Goal: Information Seeking & Learning: Learn about a topic

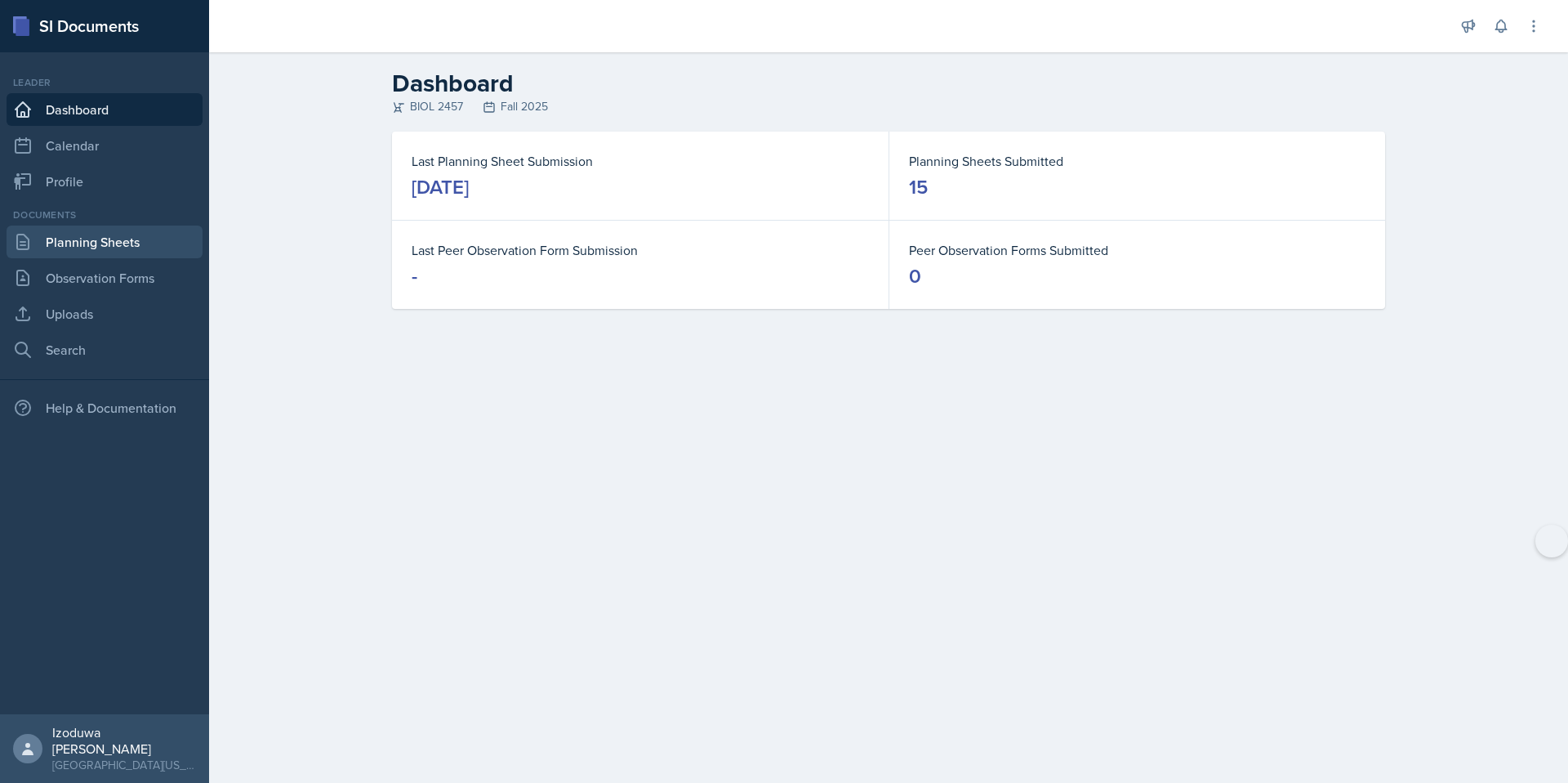
click at [120, 240] on link "Planning Sheets" at bounding box center [105, 242] width 196 height 33
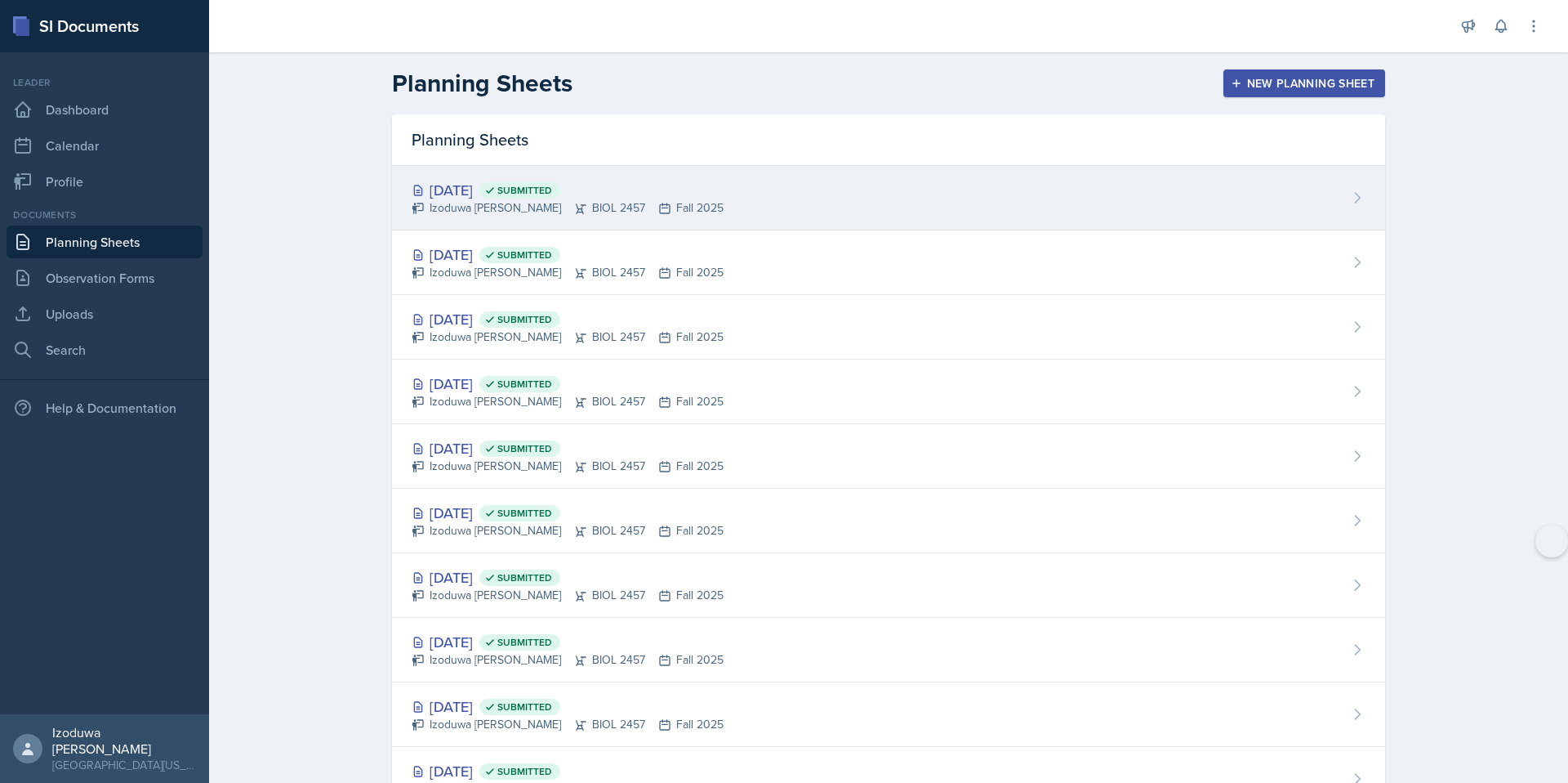
click at [503, 199] on div "Izoduwa [PERSON_NAME] BIOL 2457 Fall 2025" at bounding box center [568, 208] width 312 height 17
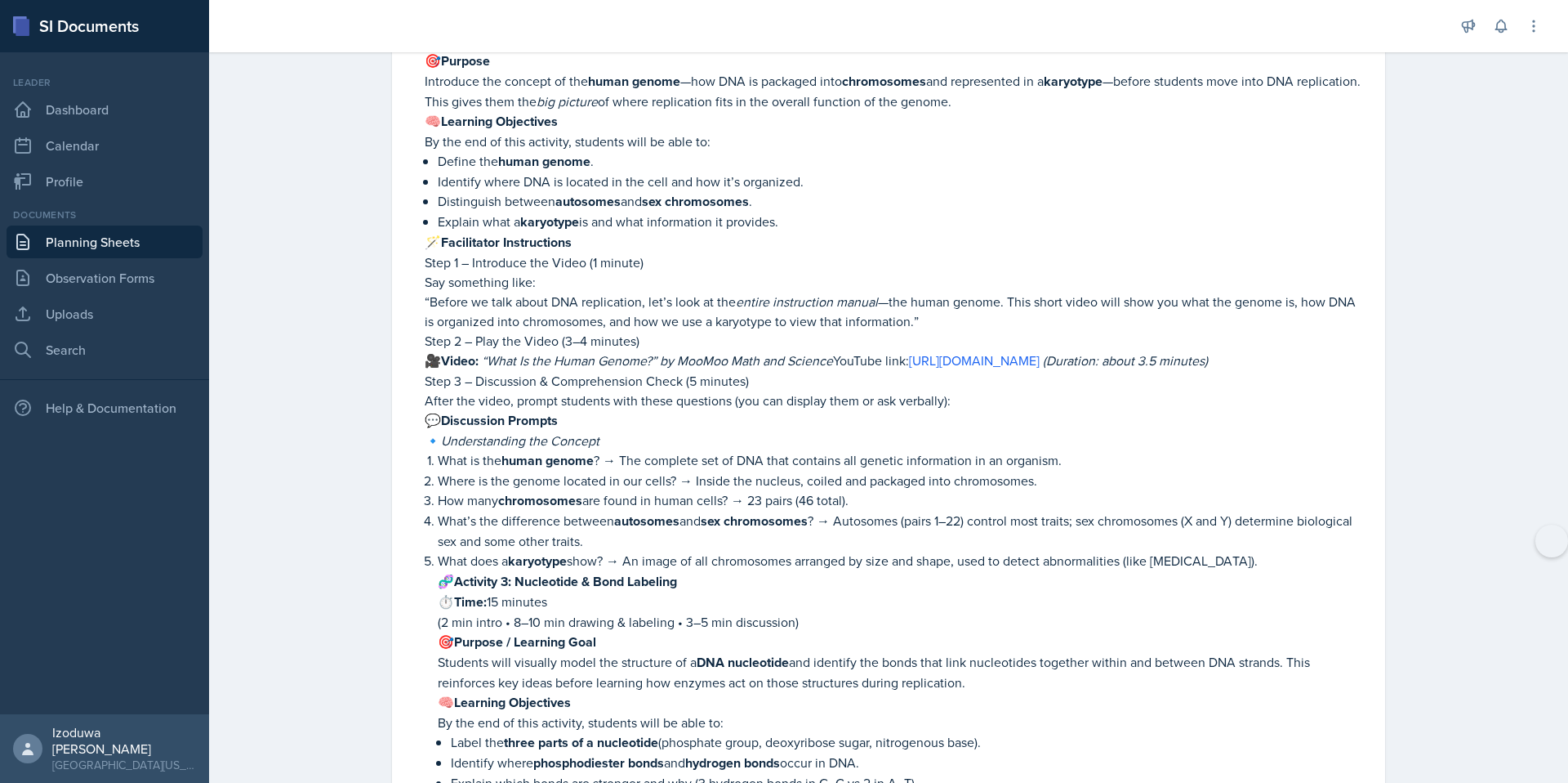
scroll to position [2177, 0]
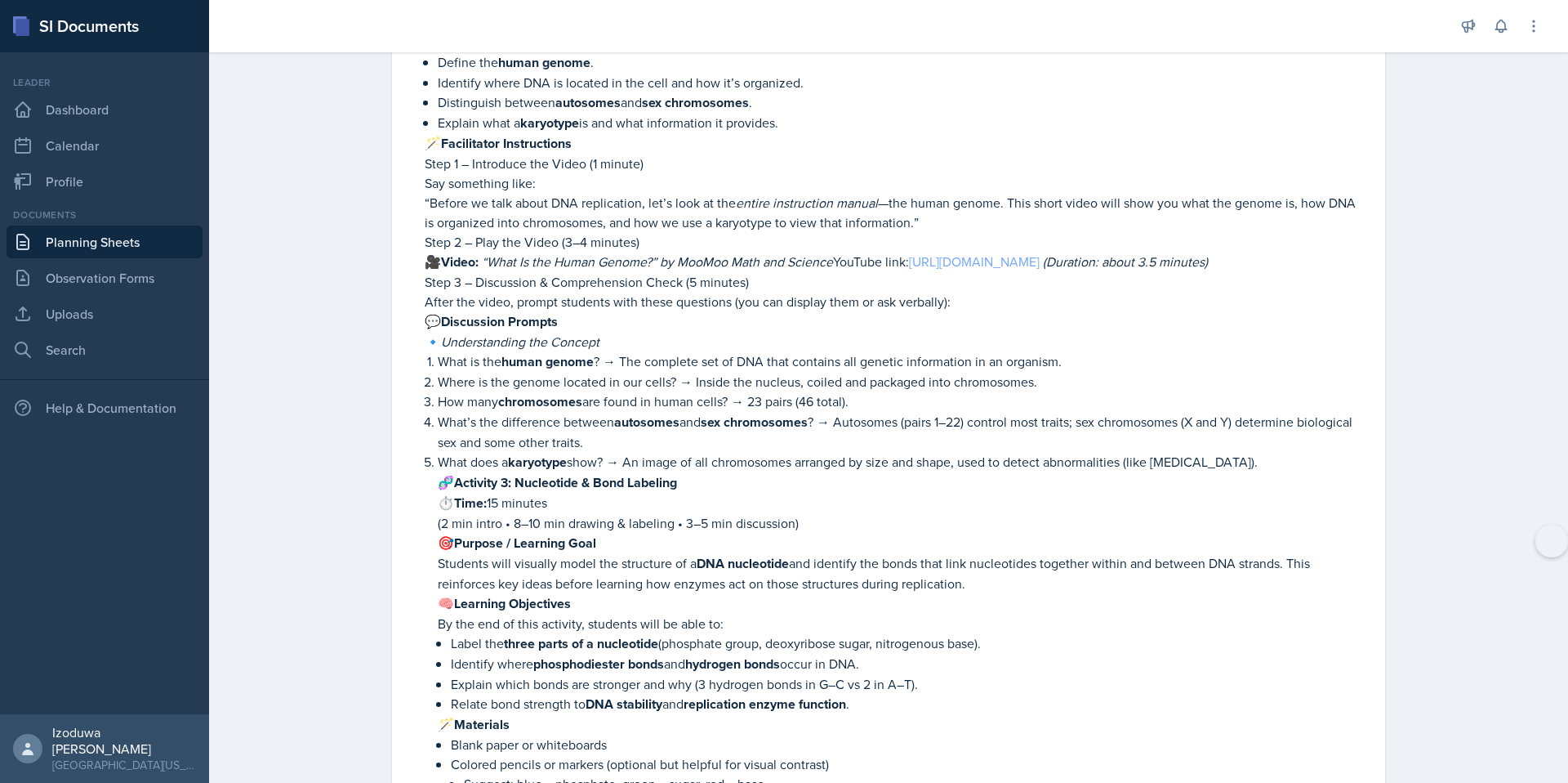
click at [1012, 263] on link "[URL][DOMAIN_NAME]" at bounding box center [975, 262] width 131 height 18
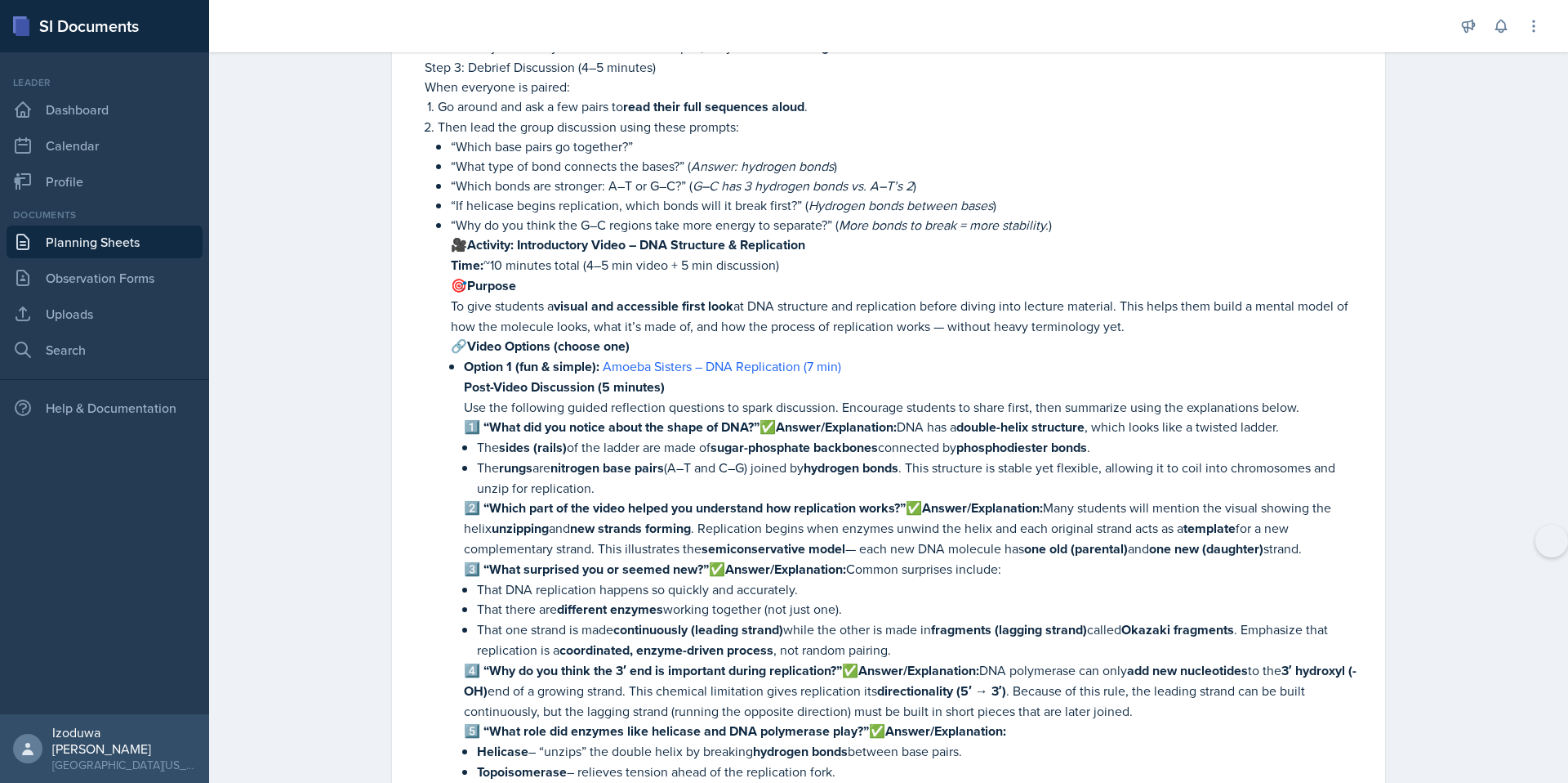
scroll to position [4098, 0]
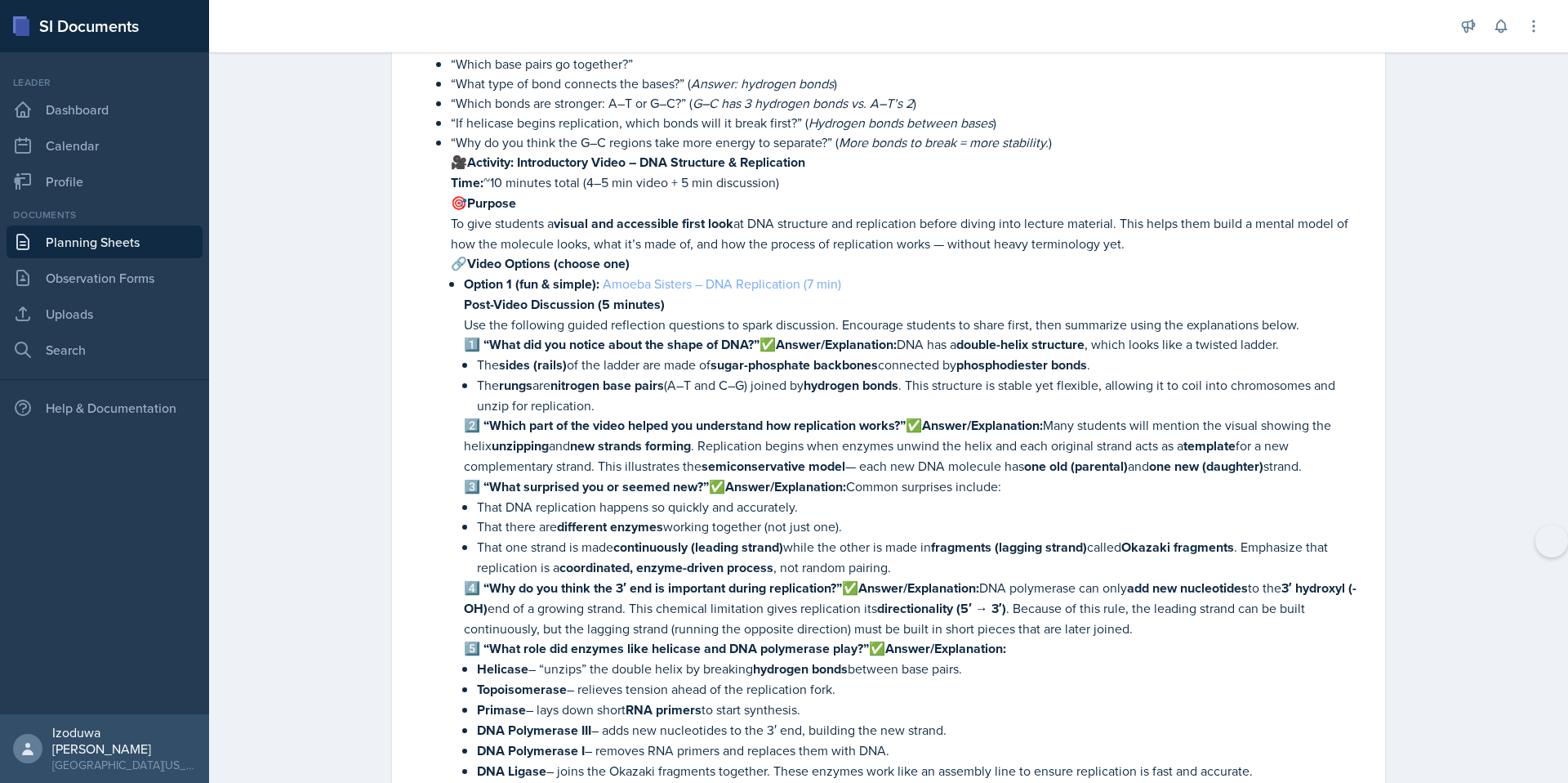
click at [788, 288] on link "Amoeba Sisters – DNA Replication (7 min)" at bounding box center [722, 284] width 239 height 18
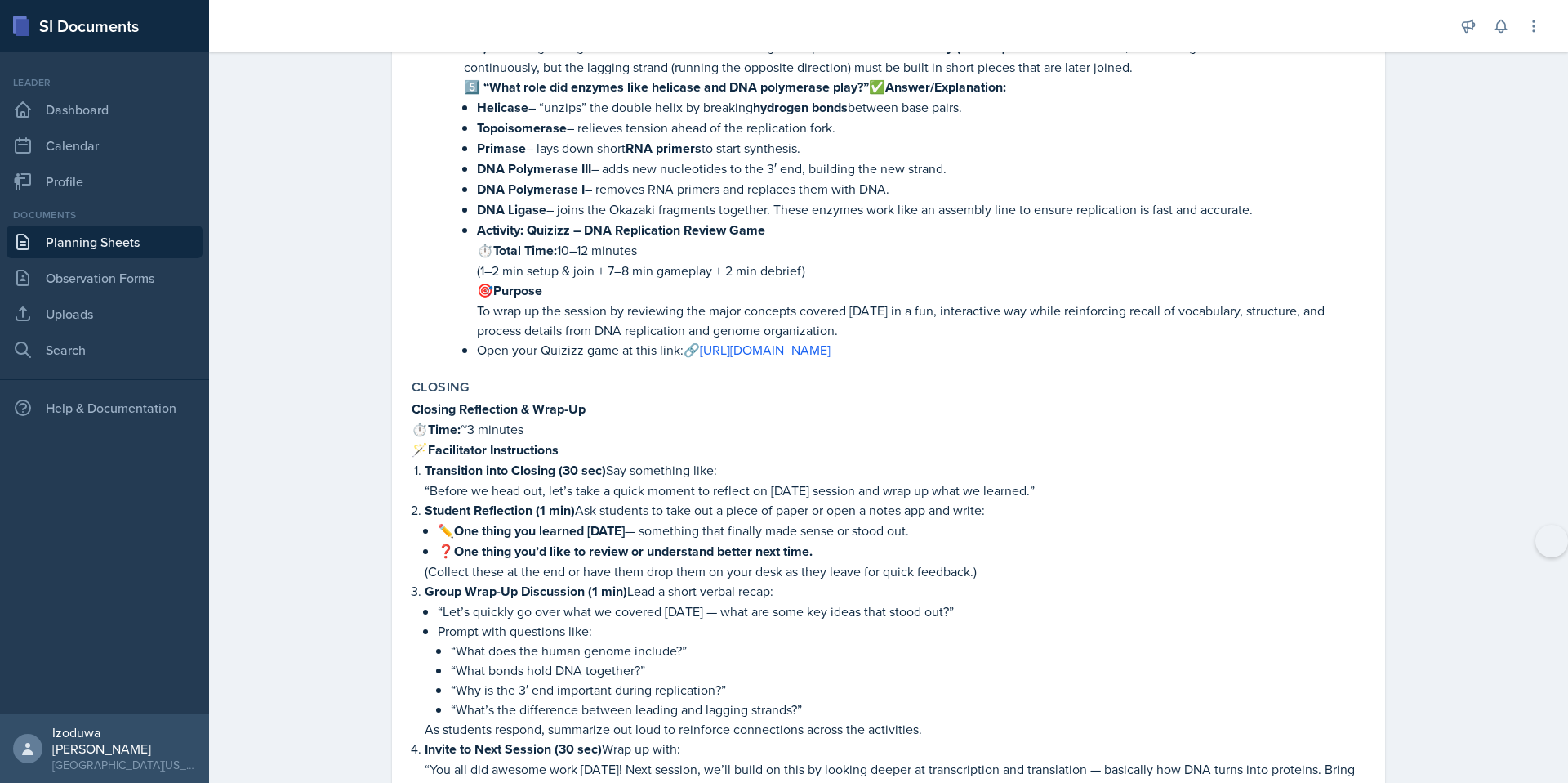
scroll to position [4666, 0]
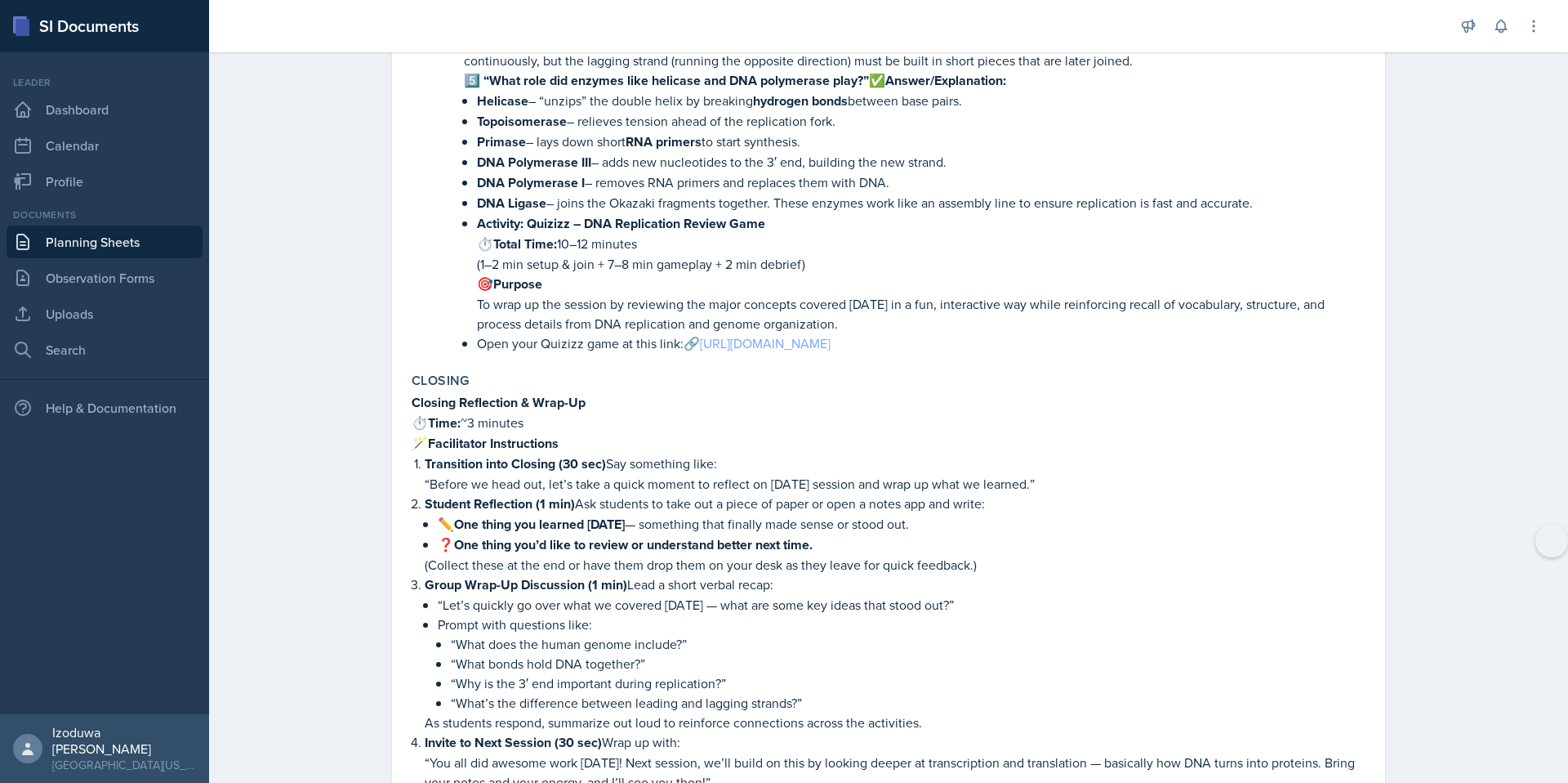
click at [747, 352] on link "[URL][DOMAIN_NAME]" at bounding box center [766, 343] width 131 height 18
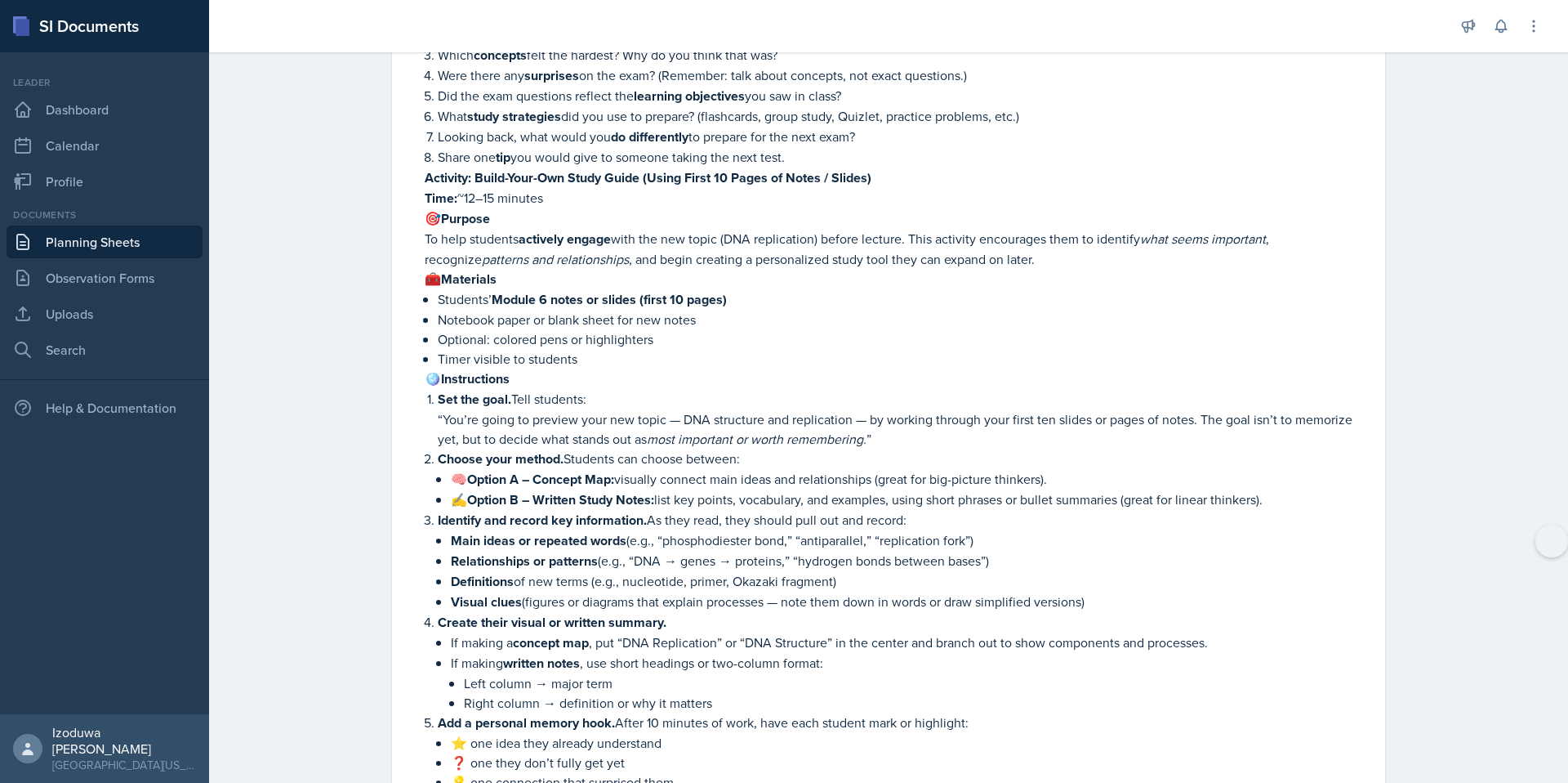
scroll to position [1217, 0]
click at [690, 263] on p "To help students actively engage with the new topic (DNA replication) before le…" at bounding box center [896, 248] width 941 height 40
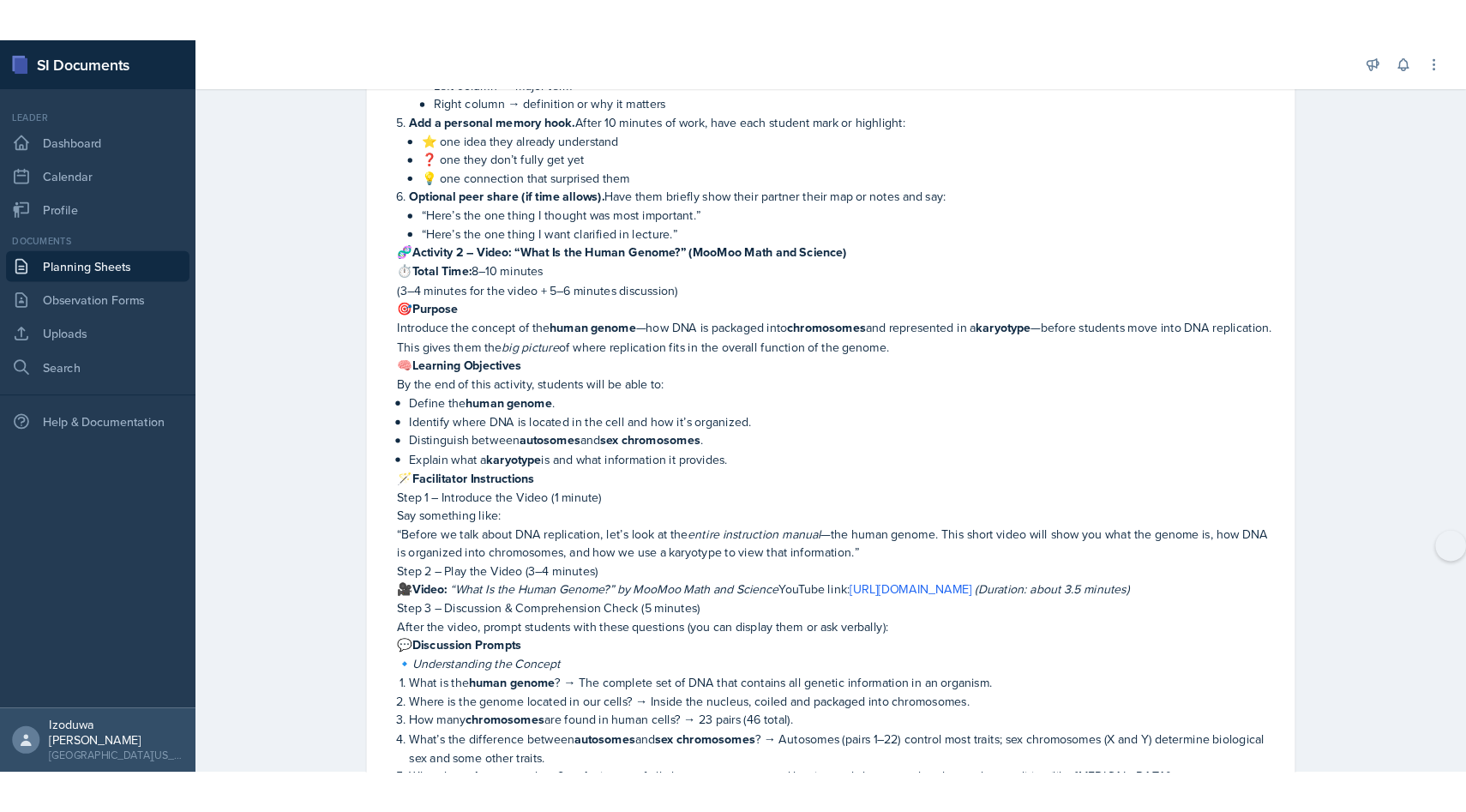
scroll to position [1952, 0]
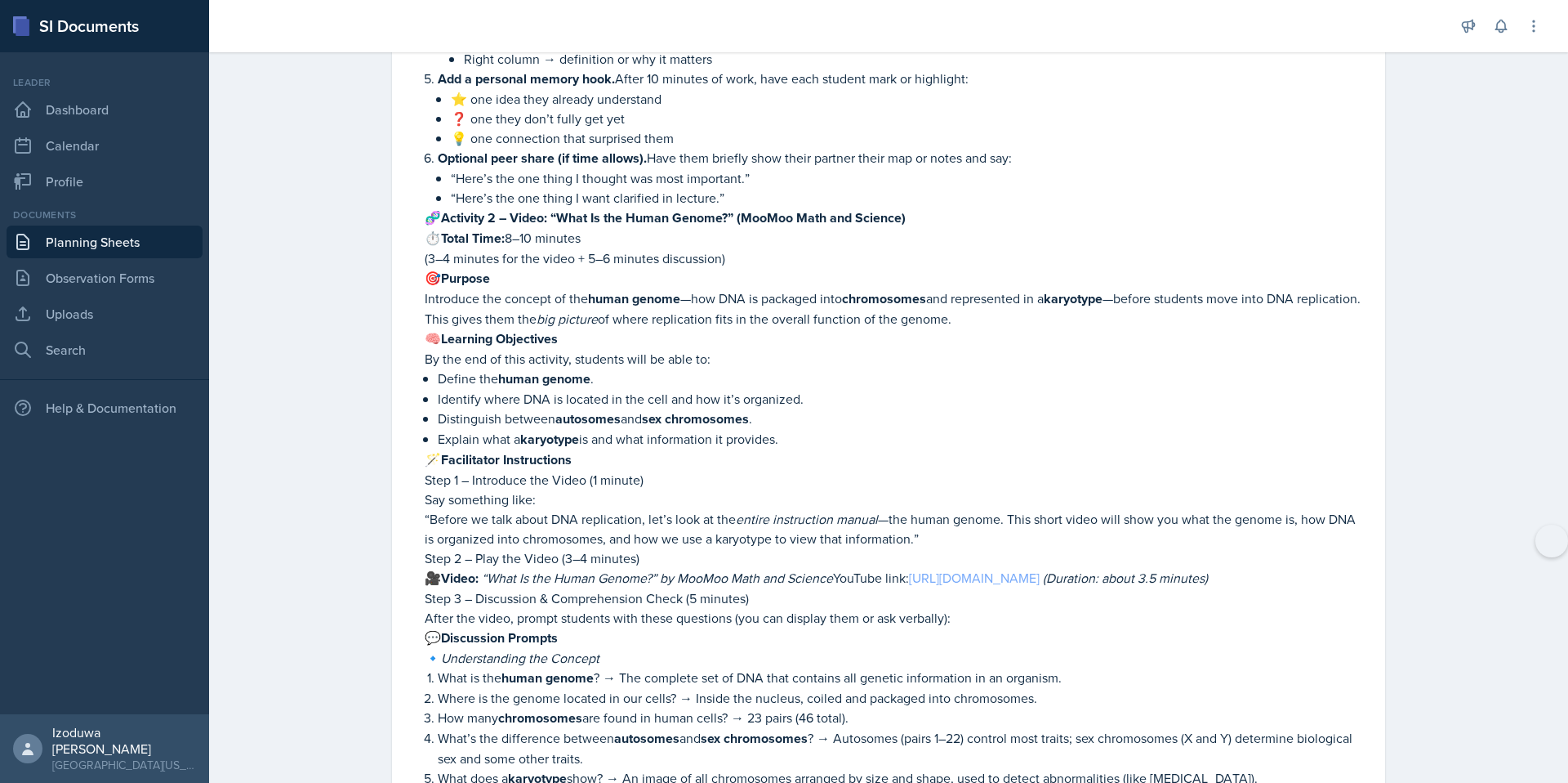
click at [1040, 575] on link "[URL][DOMAIN_NAME]" at bounding box center [975, 578] width 131 height 18
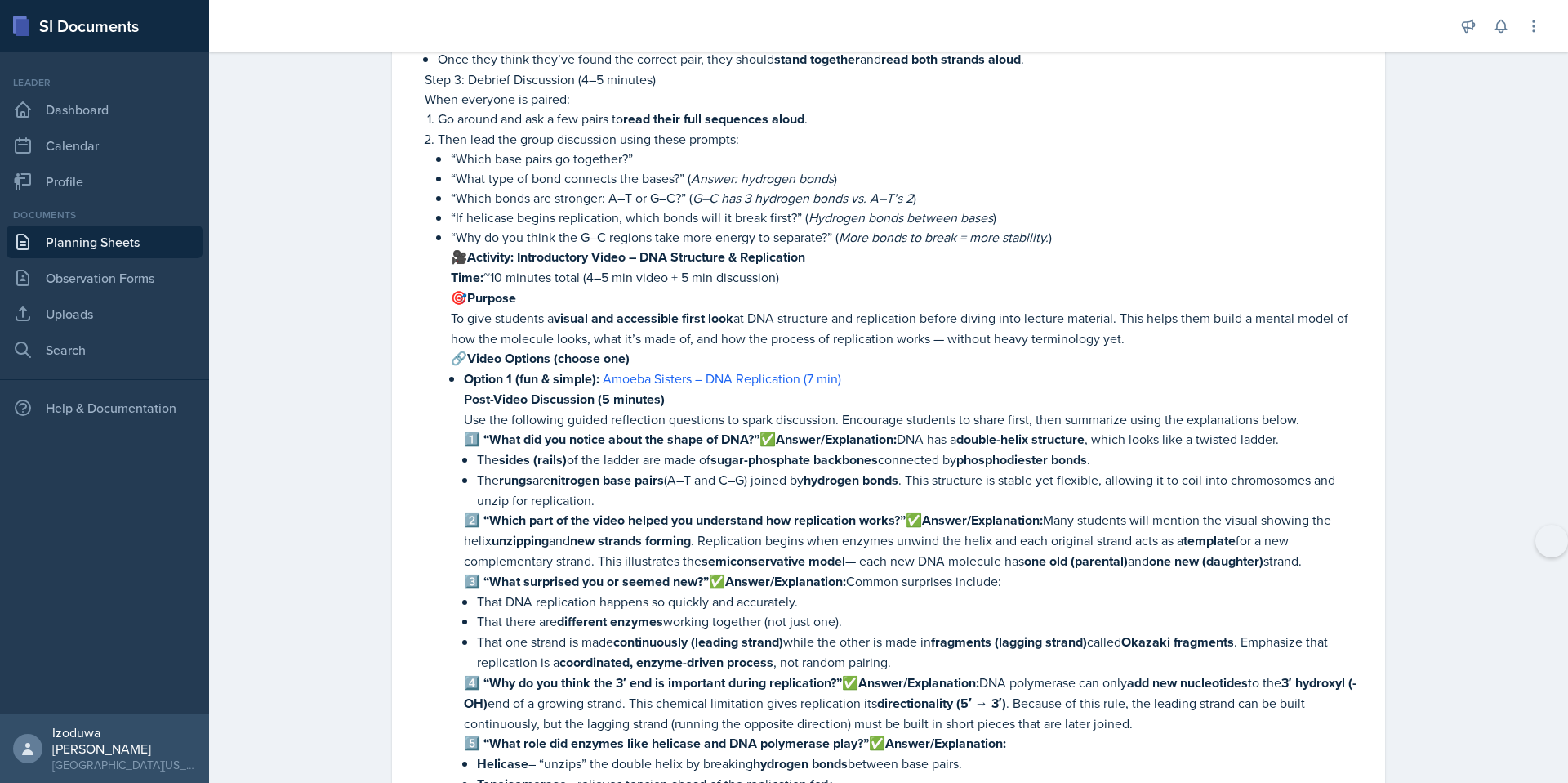
scroll to position [4074, 0]
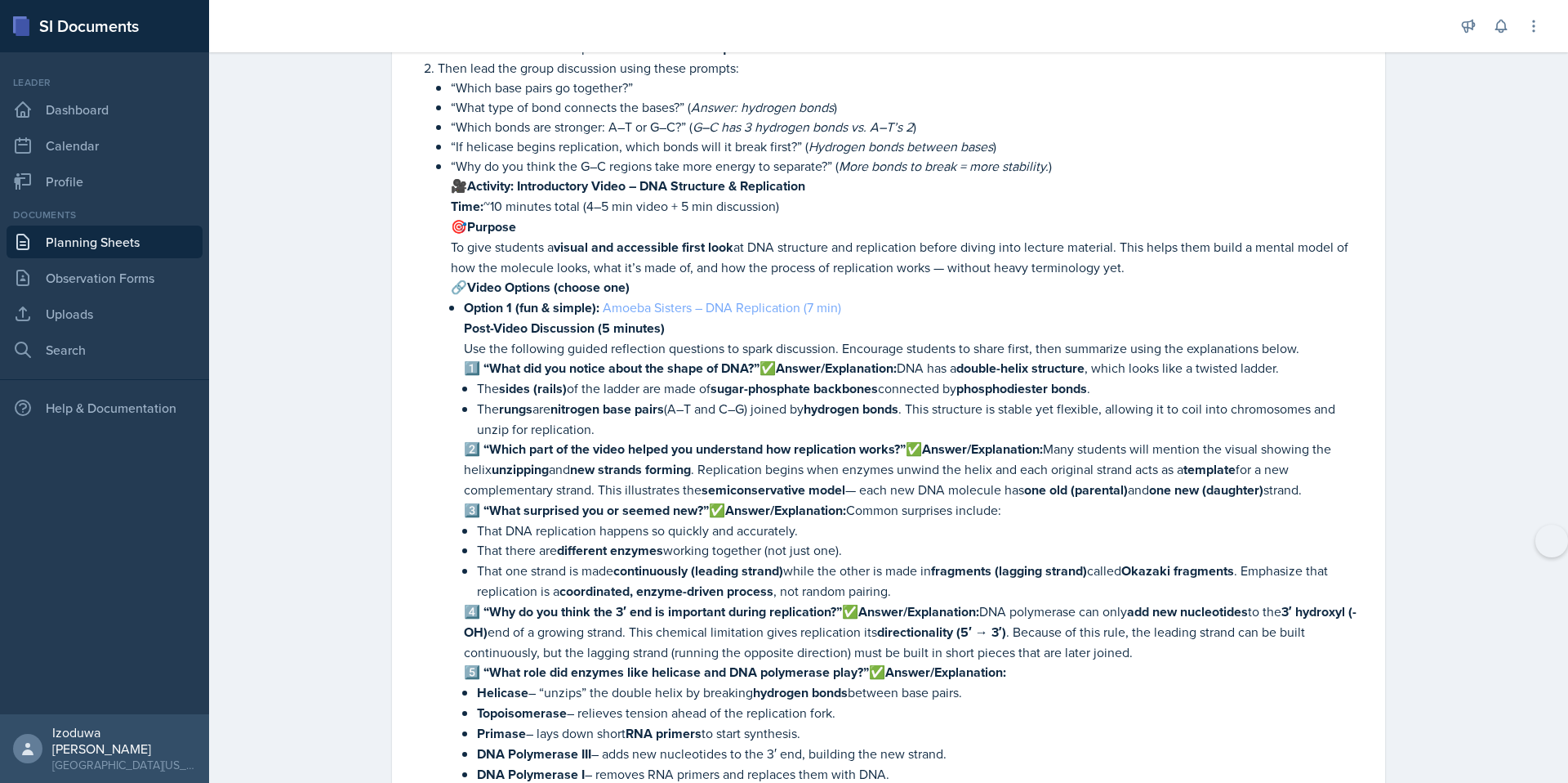
click at [725, 298] on link "Amoeba Sisters – DNA Replication (7 min)" at bounding box center [722, 307] width 239 height 18
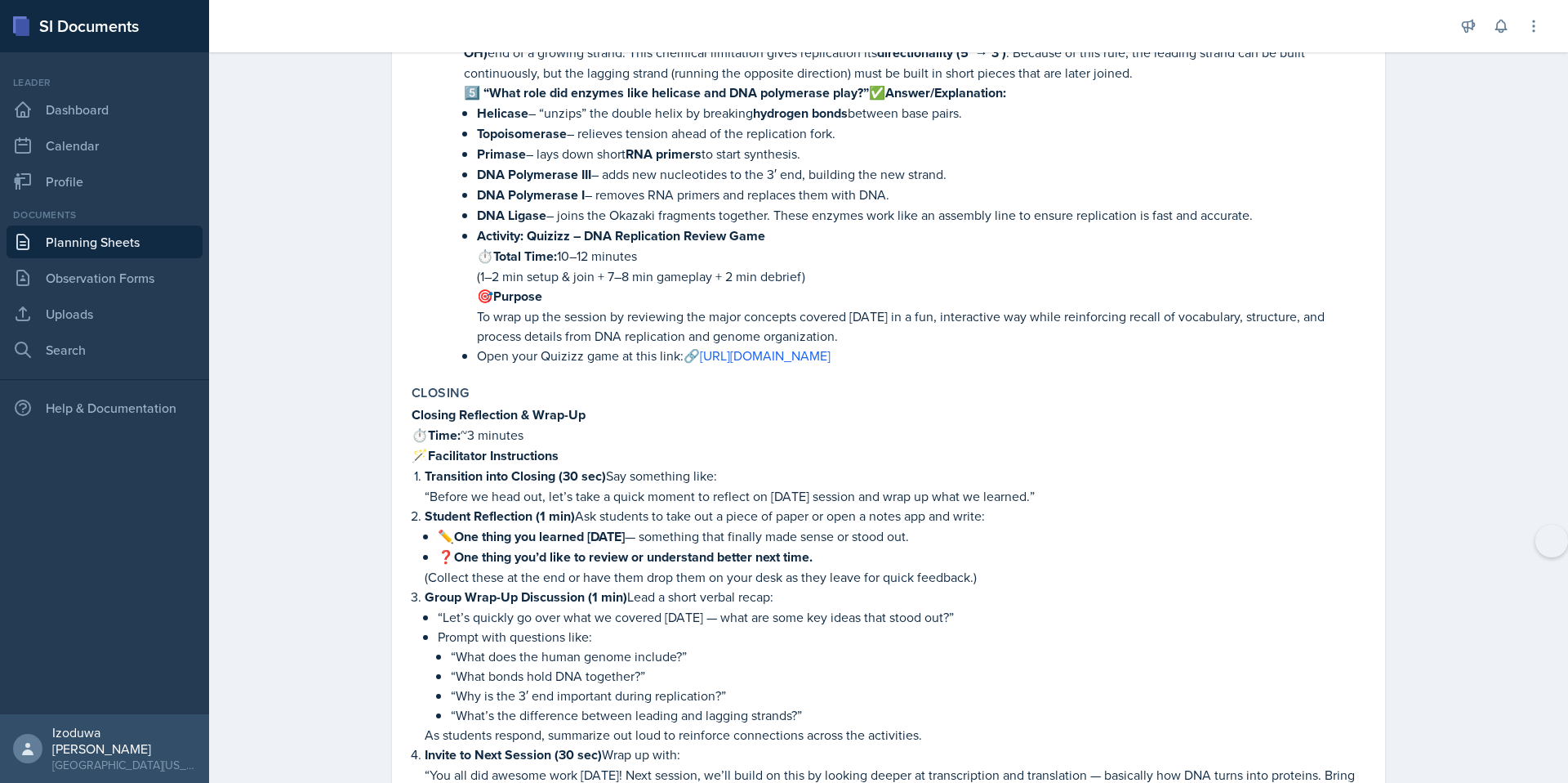
scroll to position [4662, 0]
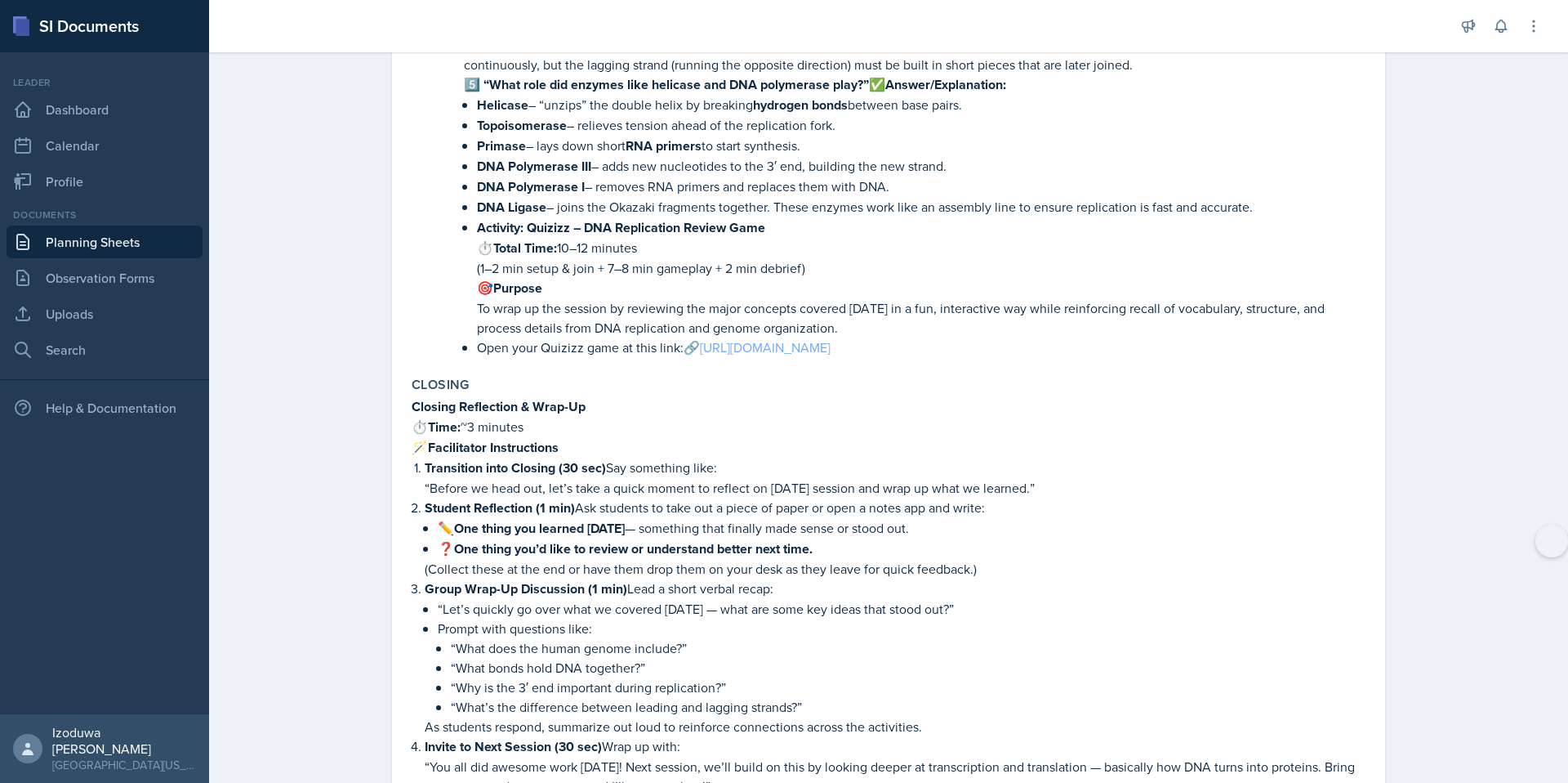
click at [700, 356] on link "[URL][DOMAIN_NAME]" at bounding box center [766, 347] width 131 height 18
